Goal: Transaction & Acquisition: Purchase product/service

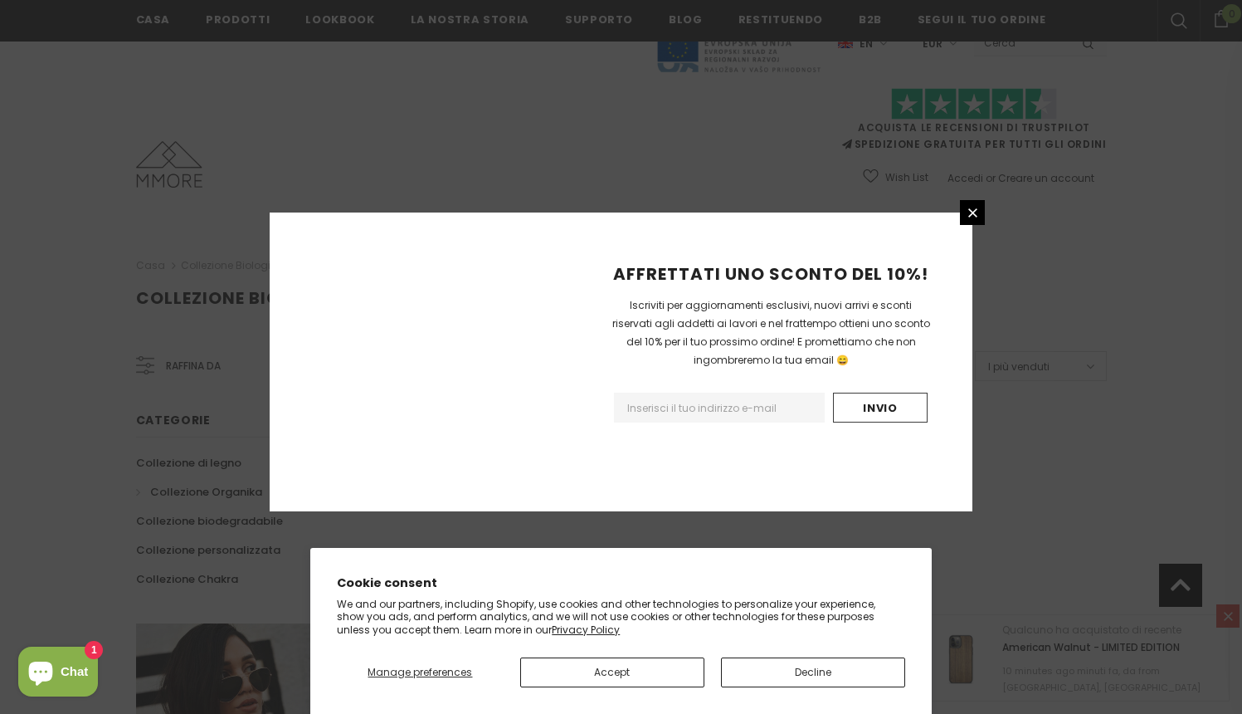
scroll to position [988, 0]
